Goal: Information Seeking & Learning: Find specific fact

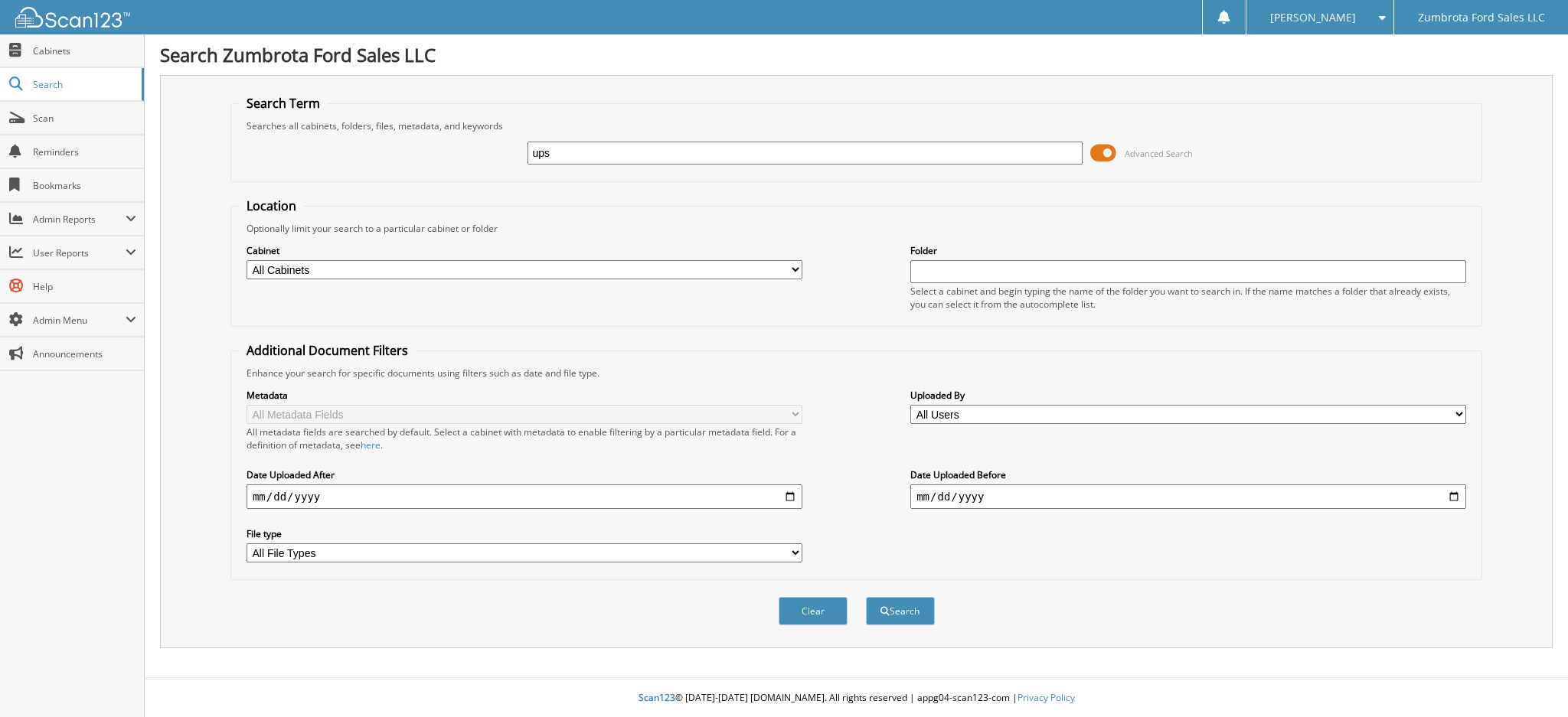
type input "ups"
click at [866, 597] on button "Search" at bounding box center [901, 611] width 69 height 28
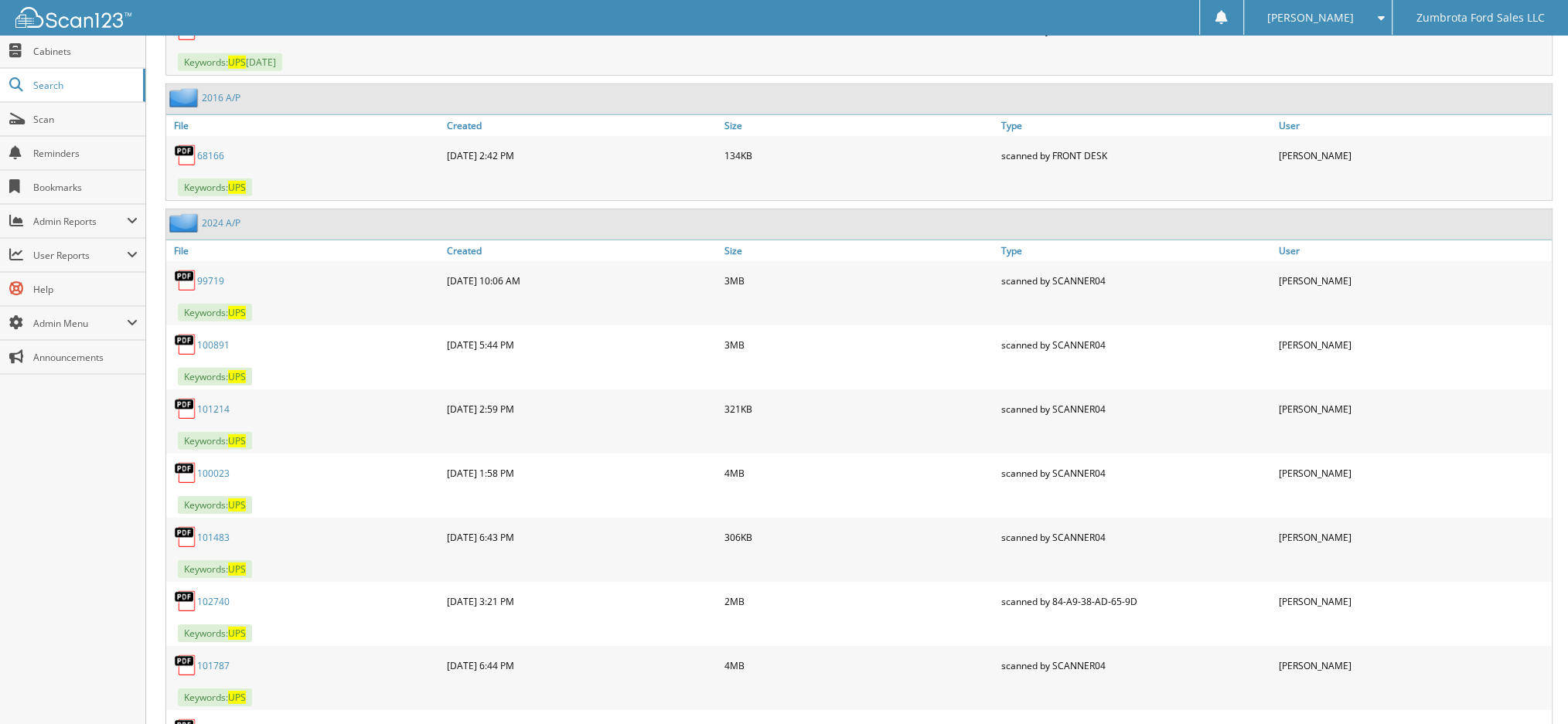
scroll to position [4843, 0]
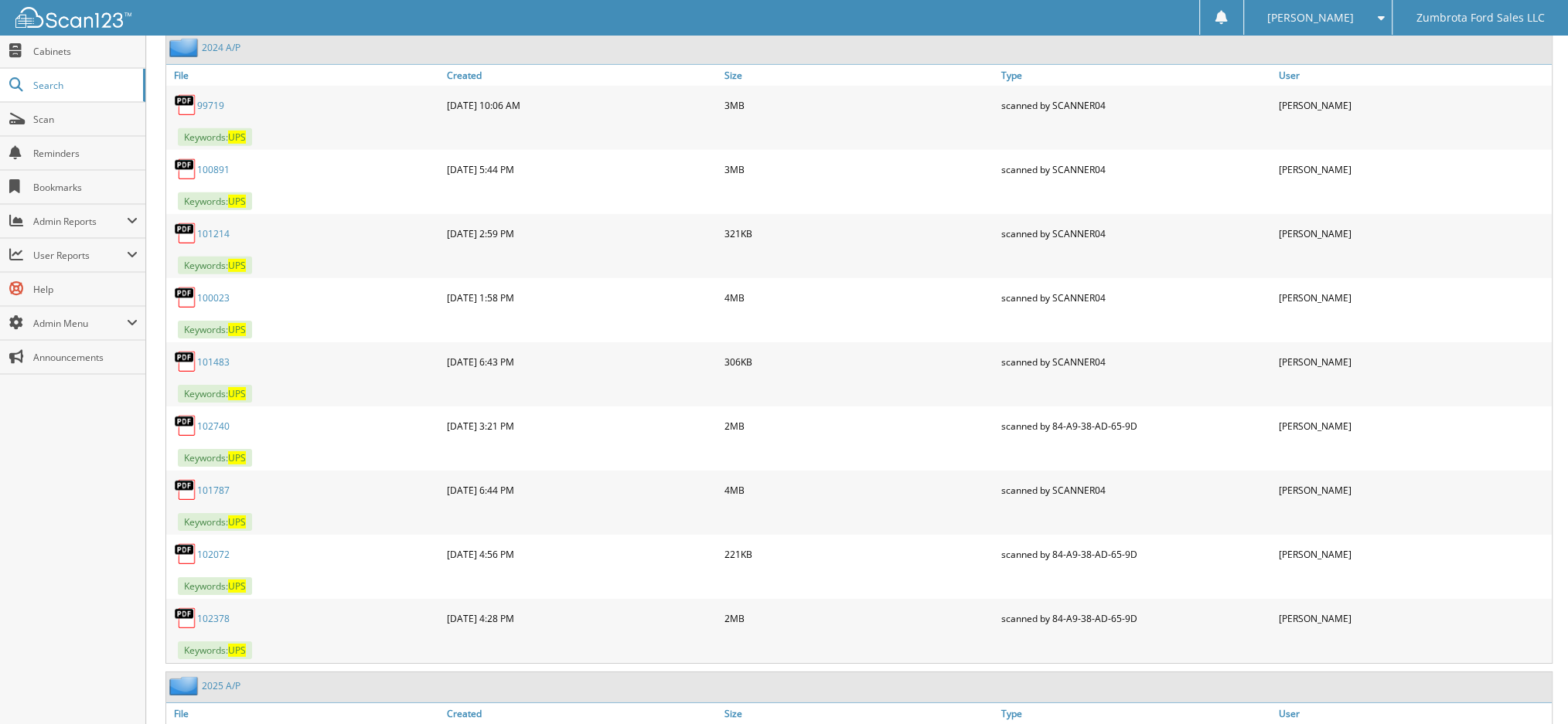
click at [220, 548] on link "102072" at bounding box center [214, 554] width 33 height 13
